Goal: Information Seeking & Learning: Learn about a topic

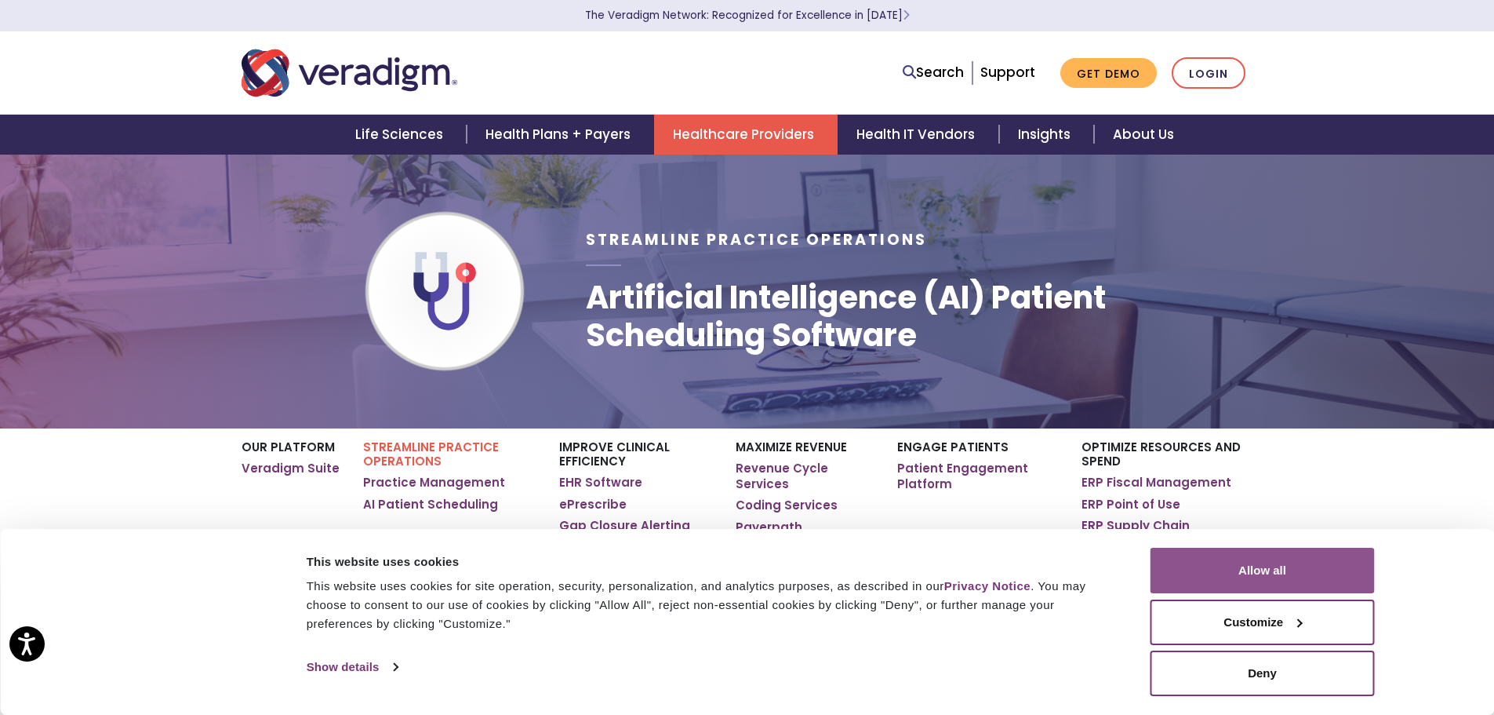
click at [1301, 573] on button "Allow all" at bounding box center [1263, 569] width 224 height 45
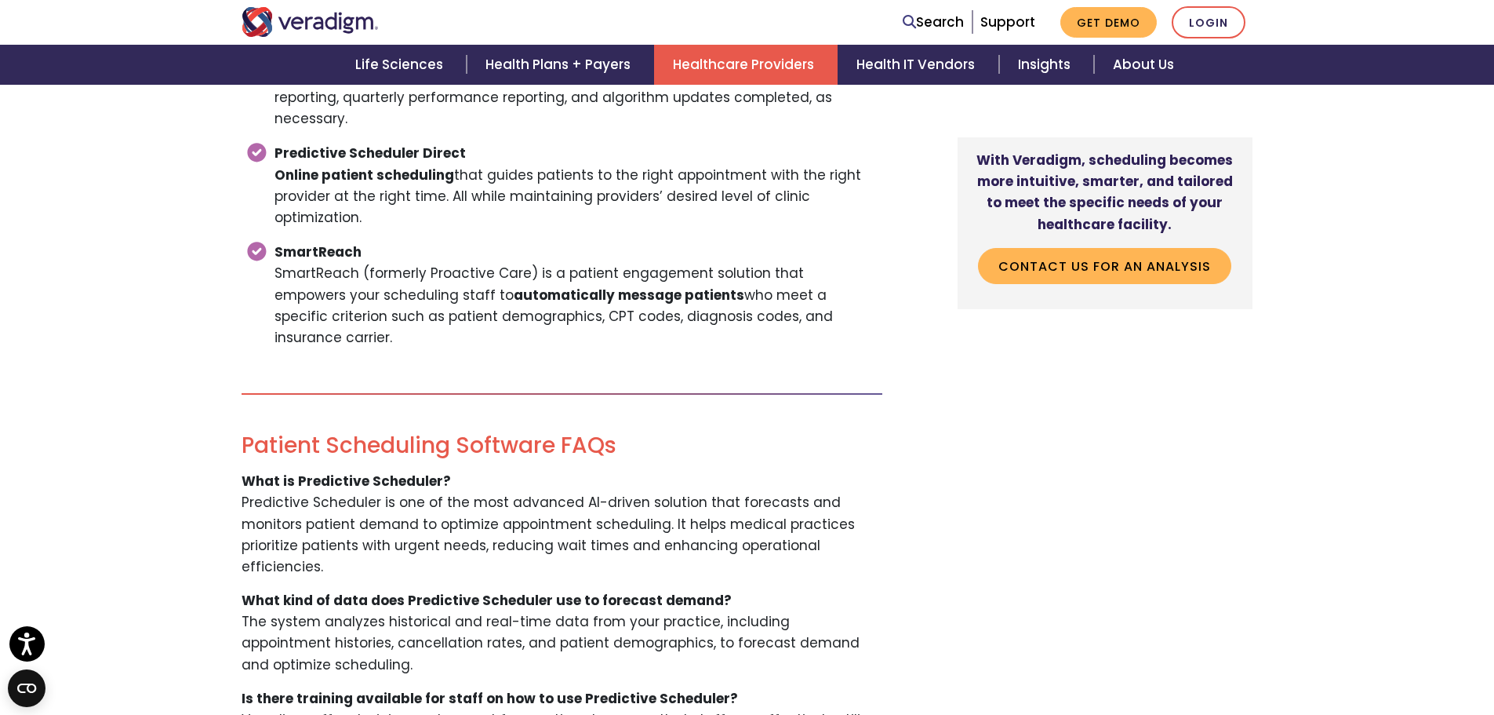
scroll to position [3059, 0]
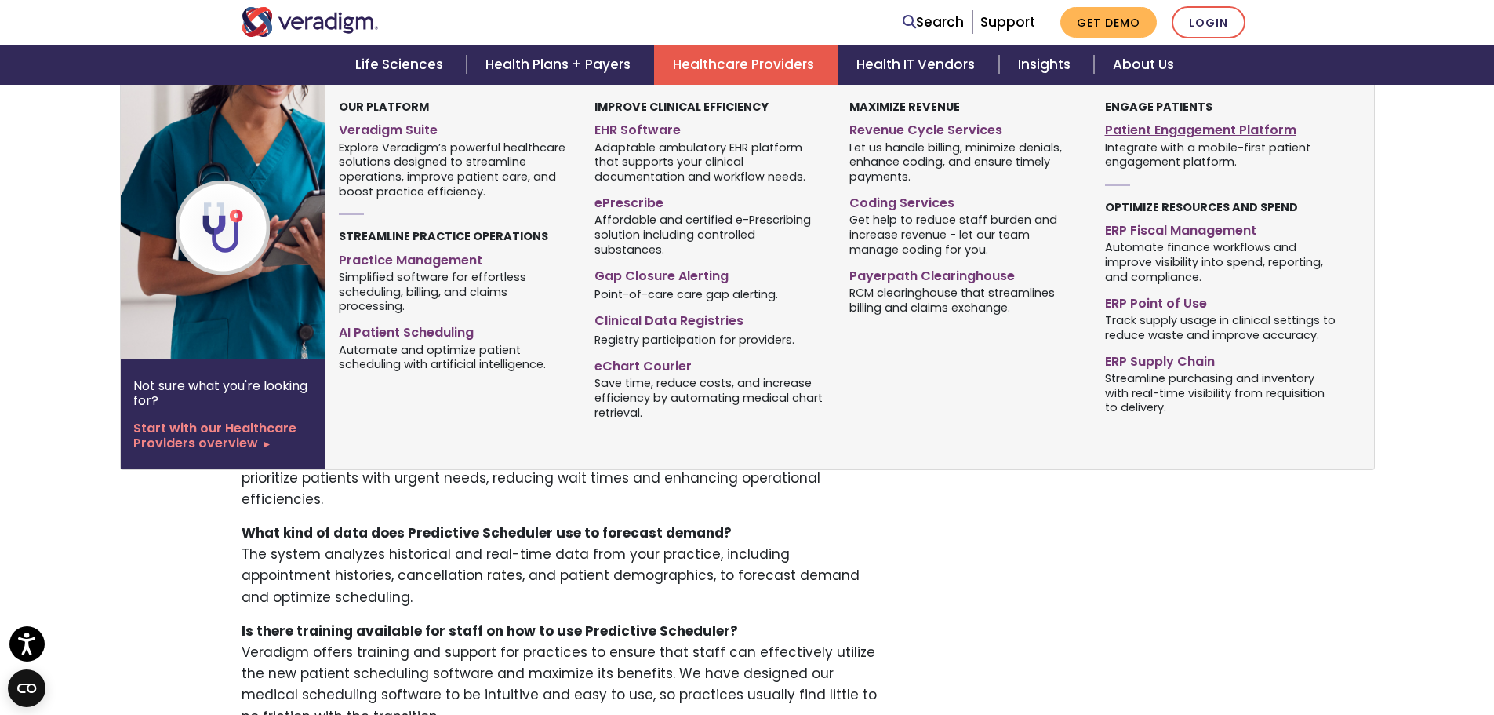
click at [1215, 129] on link "Patient Engagement Platform" at bounding box center [1220, 127] width 231 height 23
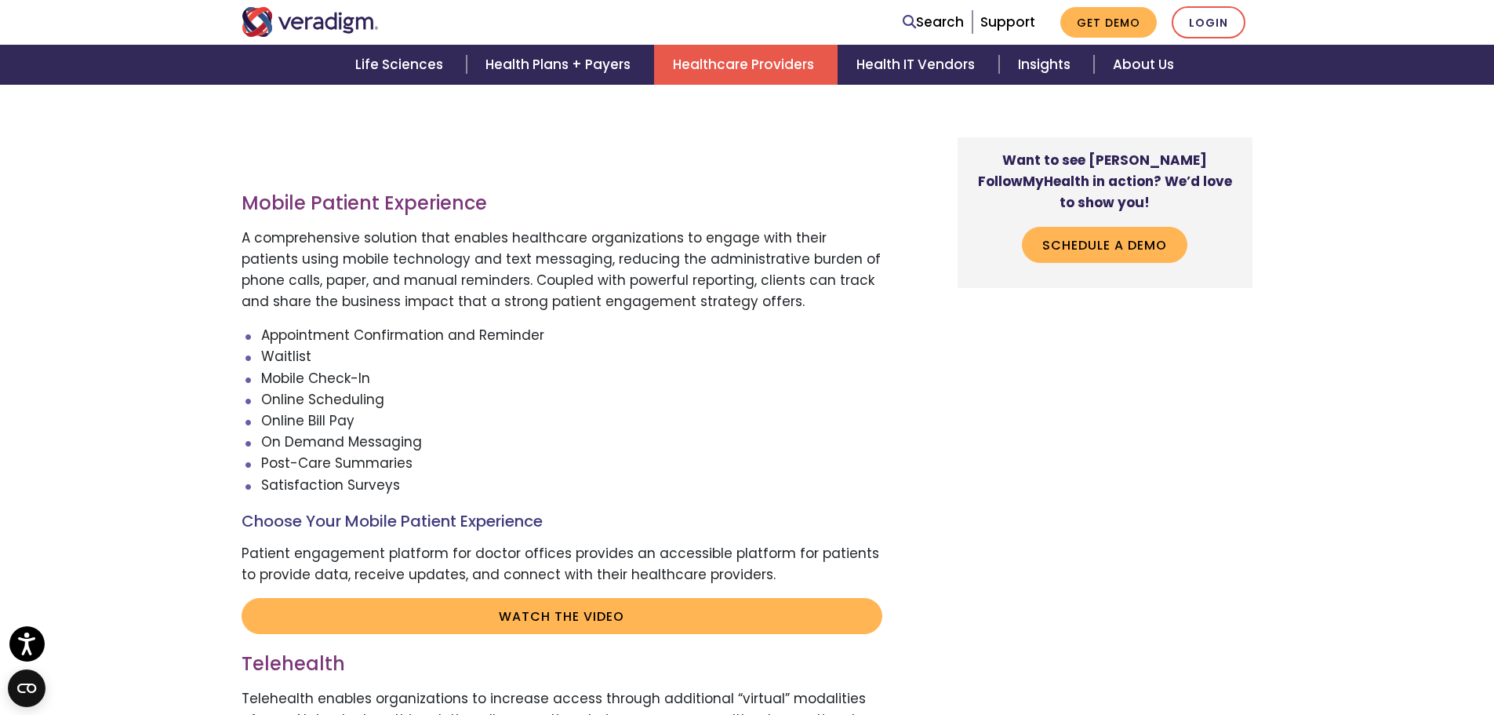
scroll to position [2824, 0]
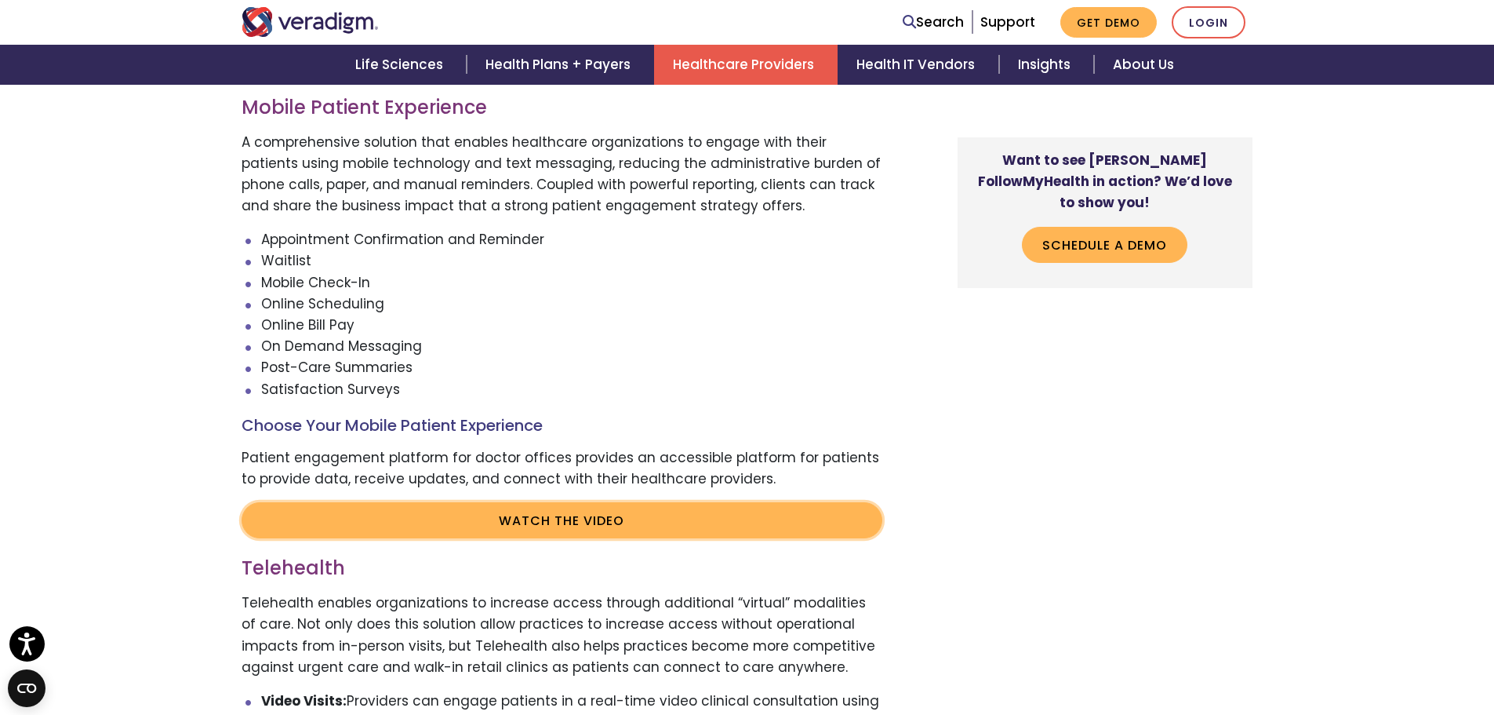
click at [573, 519] on link "Watch the video" at bounding box center [562, 520] width 641 height 36
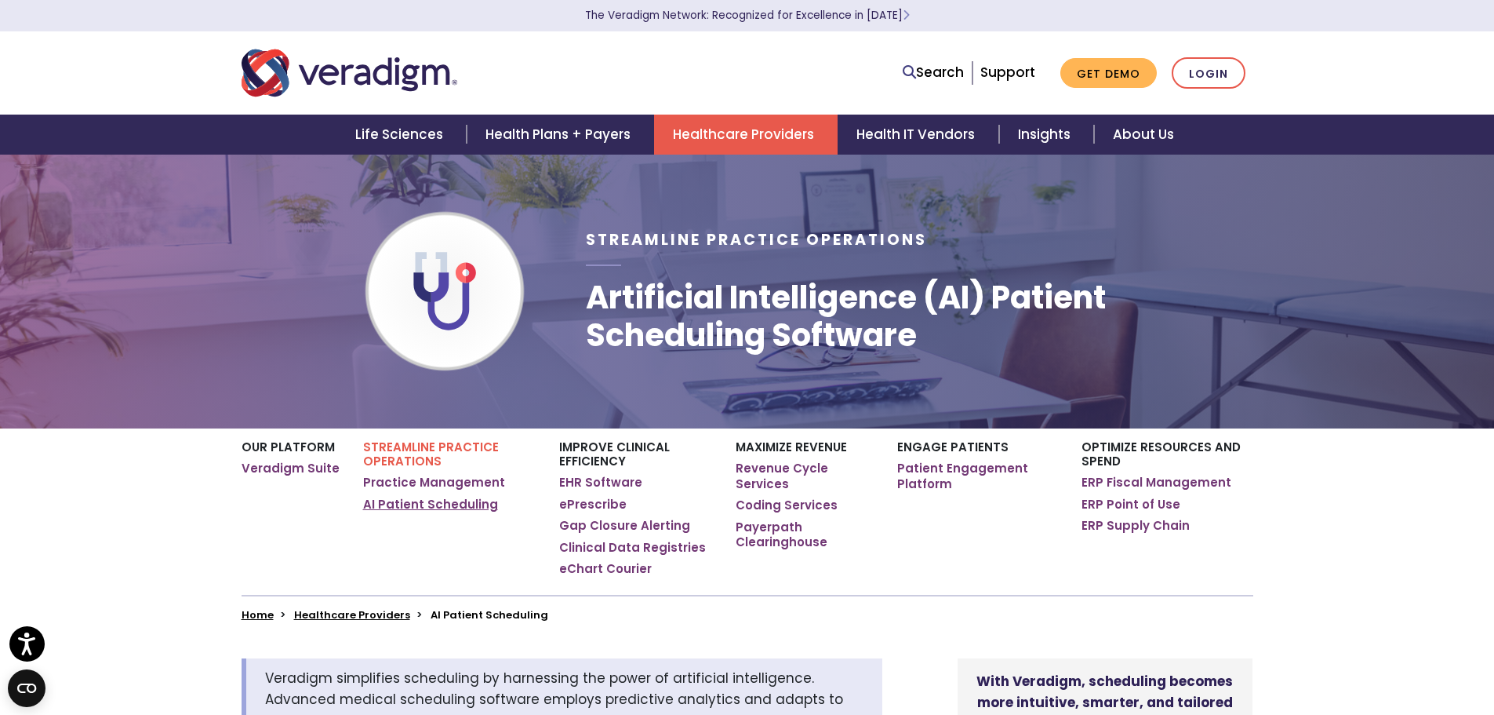
click at [422, 504] on link "AI Patient Scheduling" at bounding box center [430, 504] width 135 height 16
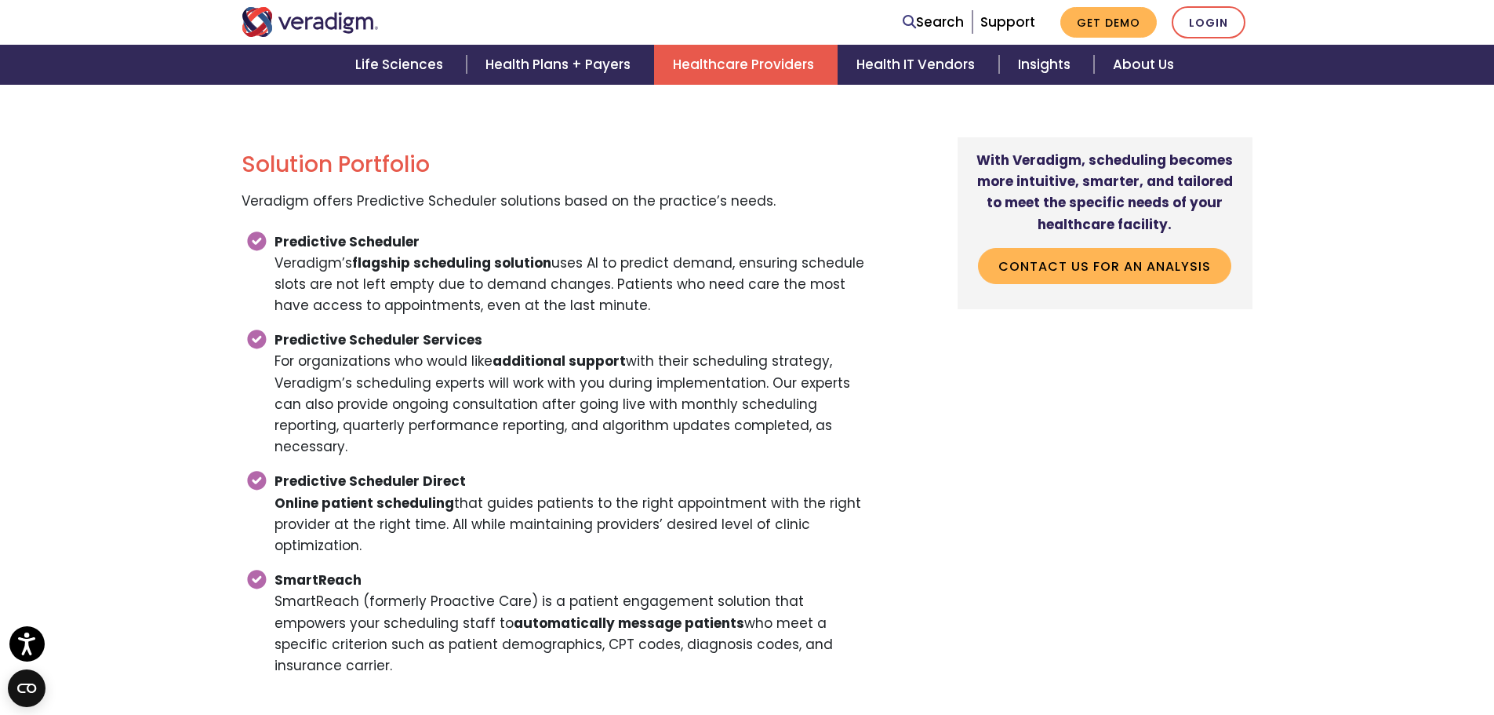
scroll to position [2667, 0]
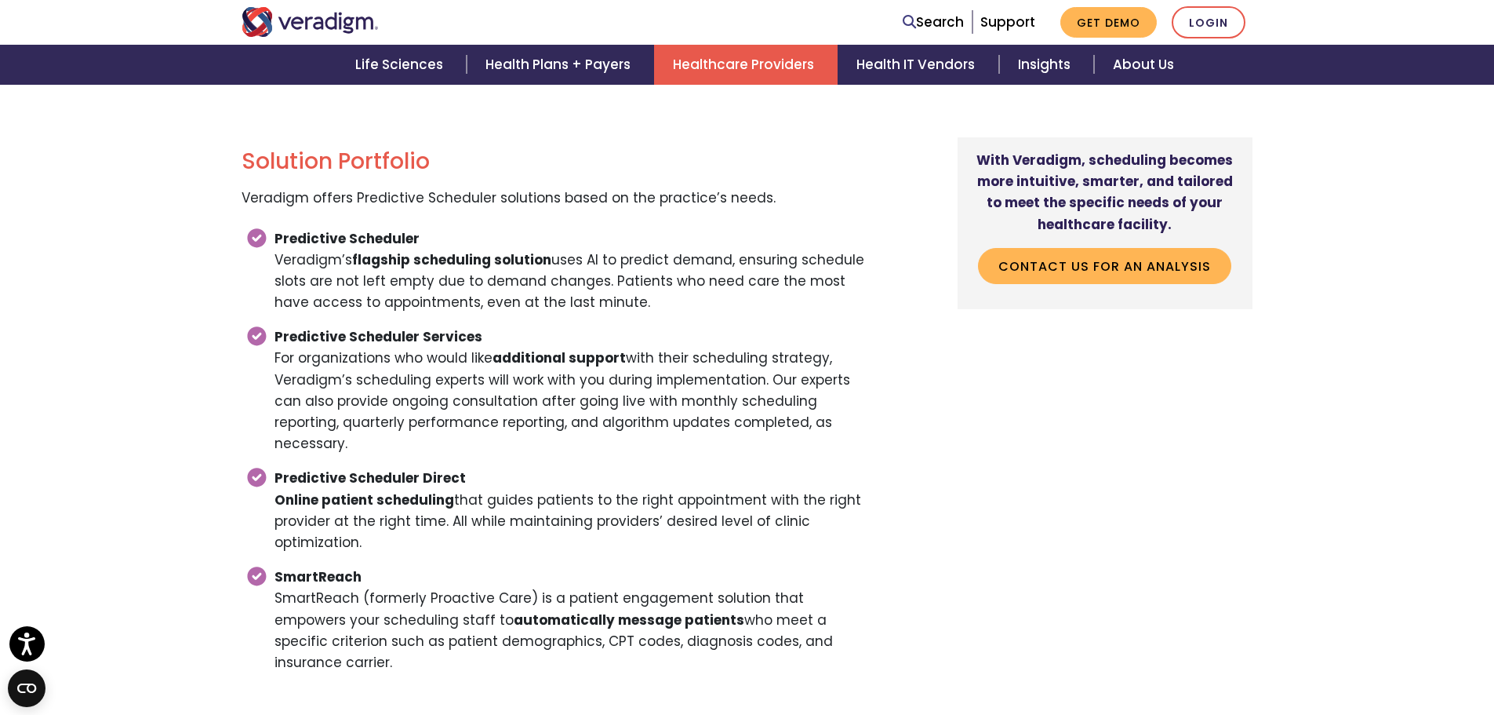
click at [766, 61] on link "Healthcare Providers" at bounding box center [746, 65] width 184 height 40
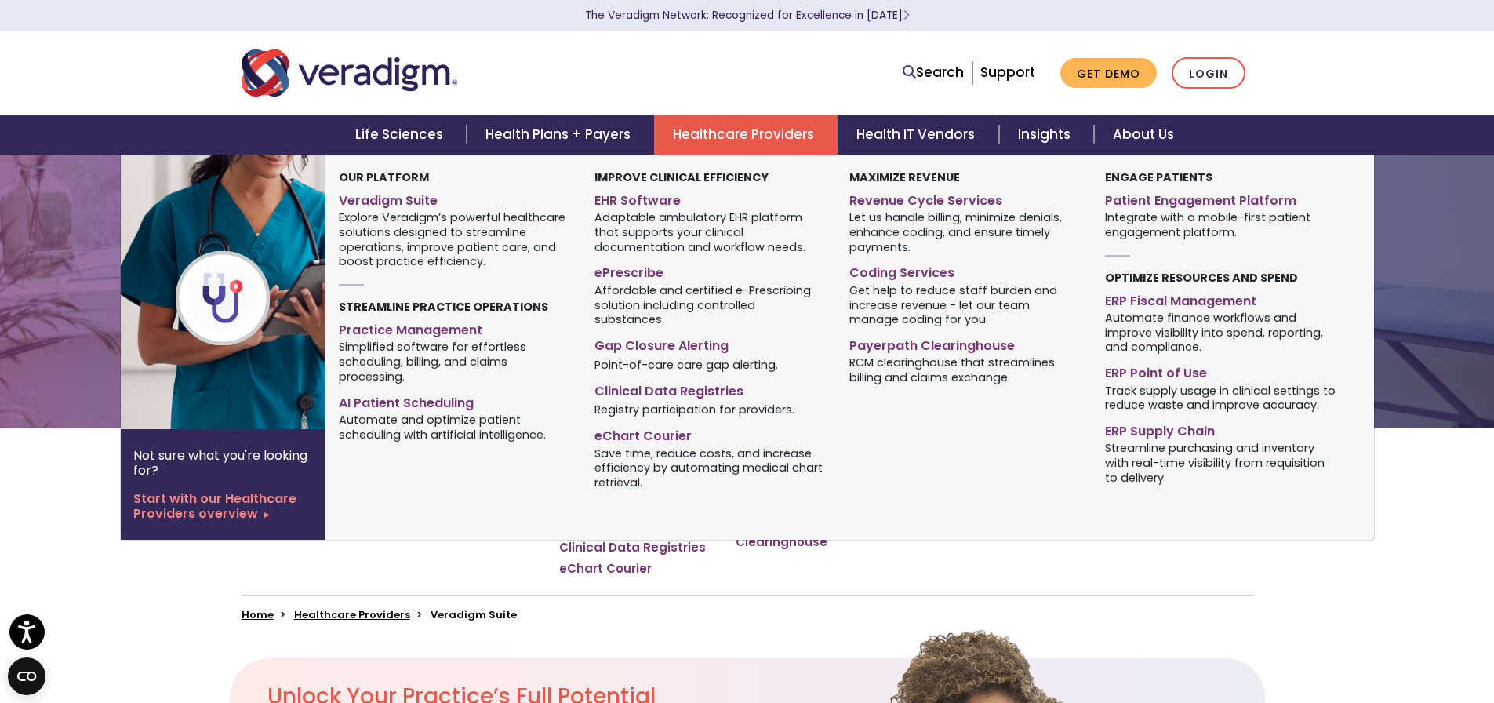
click at [1133, 195] on link "Patient Engagement Platform" at bounding box center [1220, 198] width 231 height 23
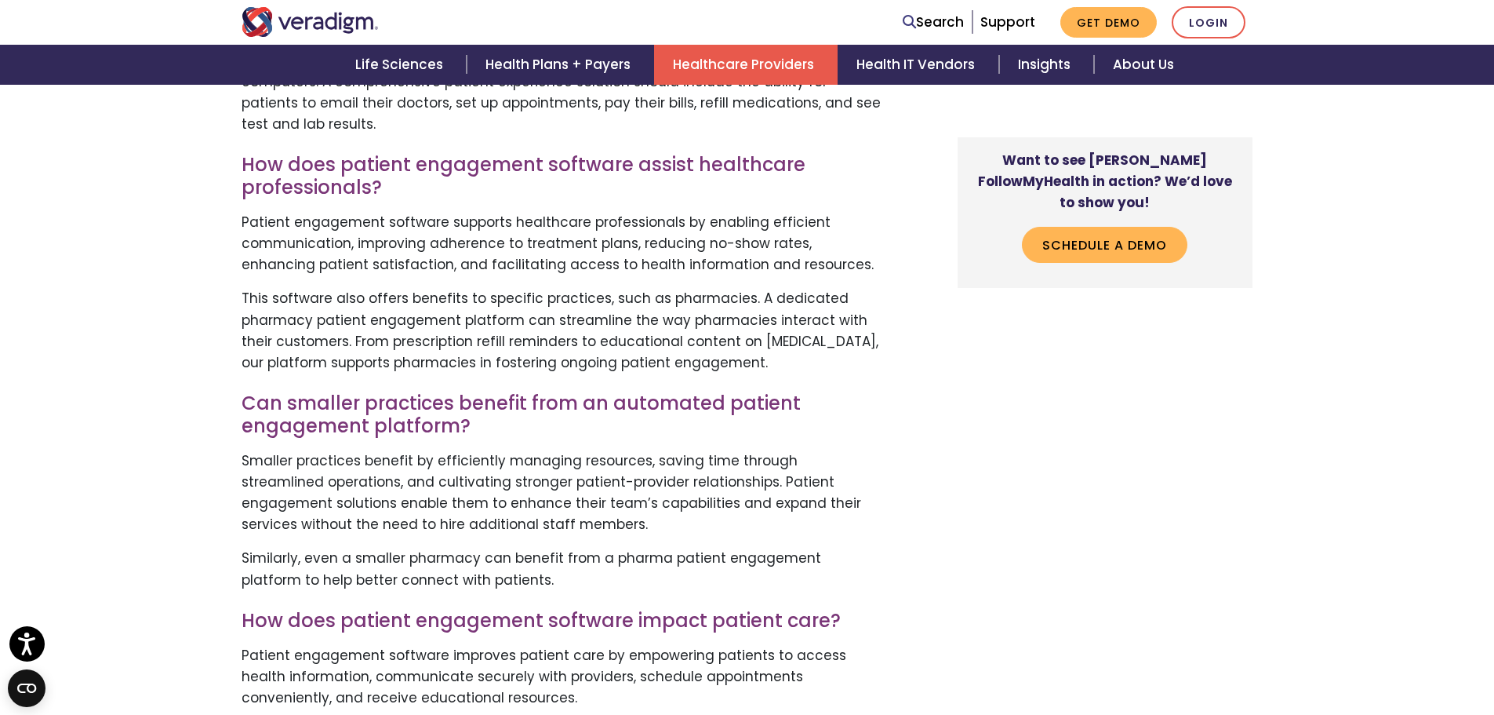
scroll to position [4314, 0]
